Goal: Entertainment & Leisure: Consume media (video, audio)

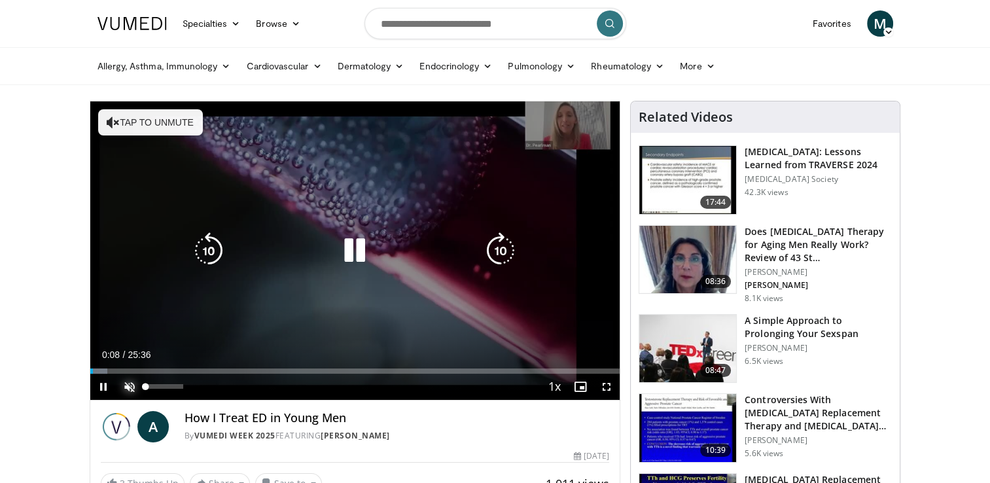
click at [129, 379] on span "Video Player" at bounding box center [129, 387] width 26 height 26
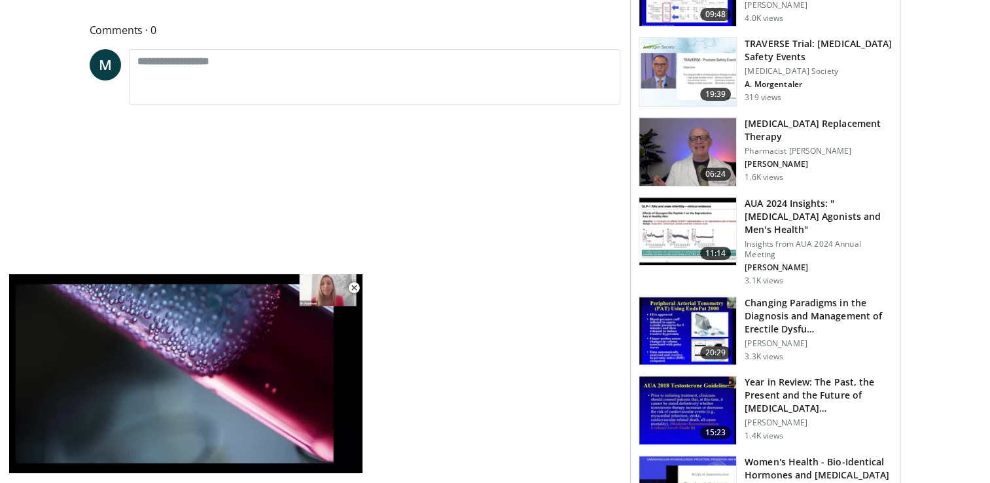
scroll to position [377, 0]
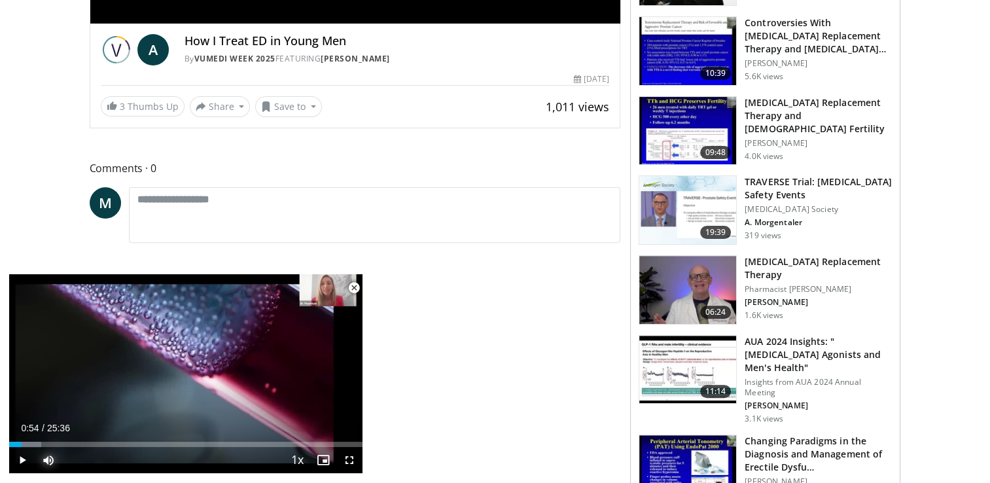
click at [22, 443] on div "Progress Bar" at bounding box center [22, 444] width 1 height 5
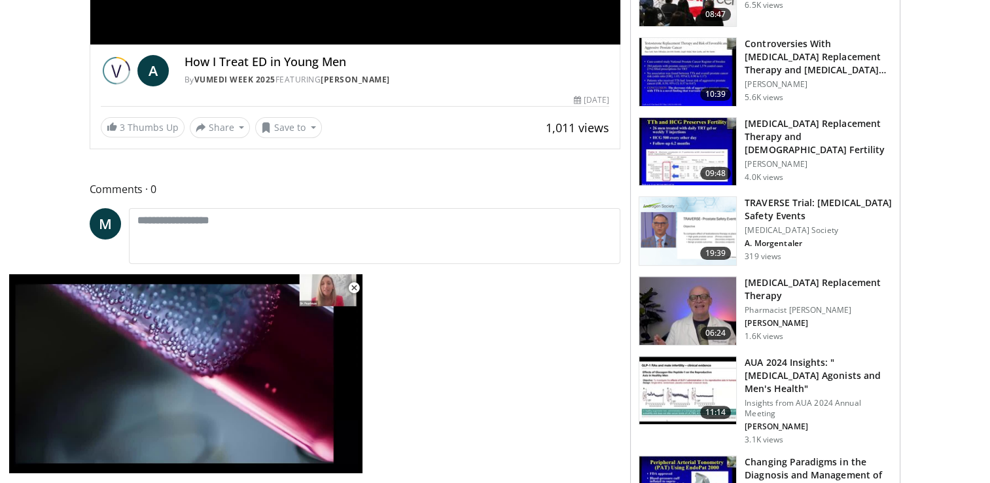
scroll to position [1104, 0]
